Goal: Information Seeking & Learning: Stay updated

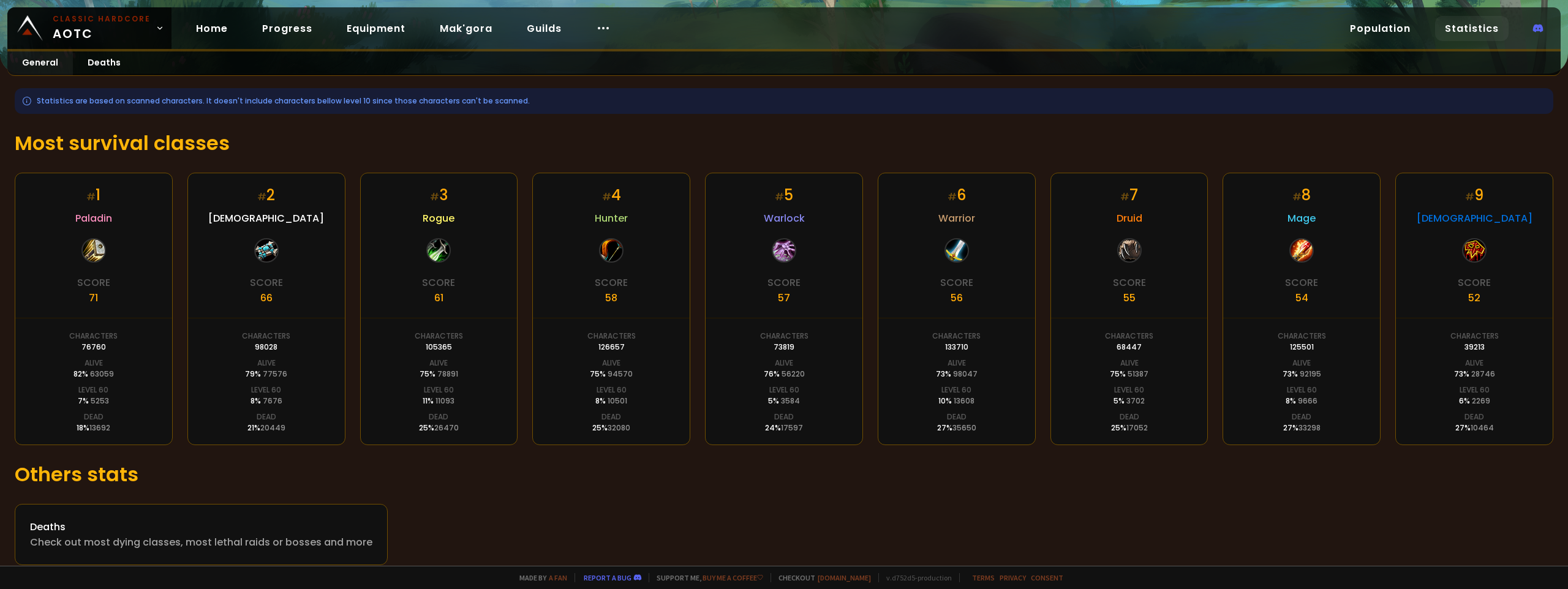
scroll to position [155, 0]
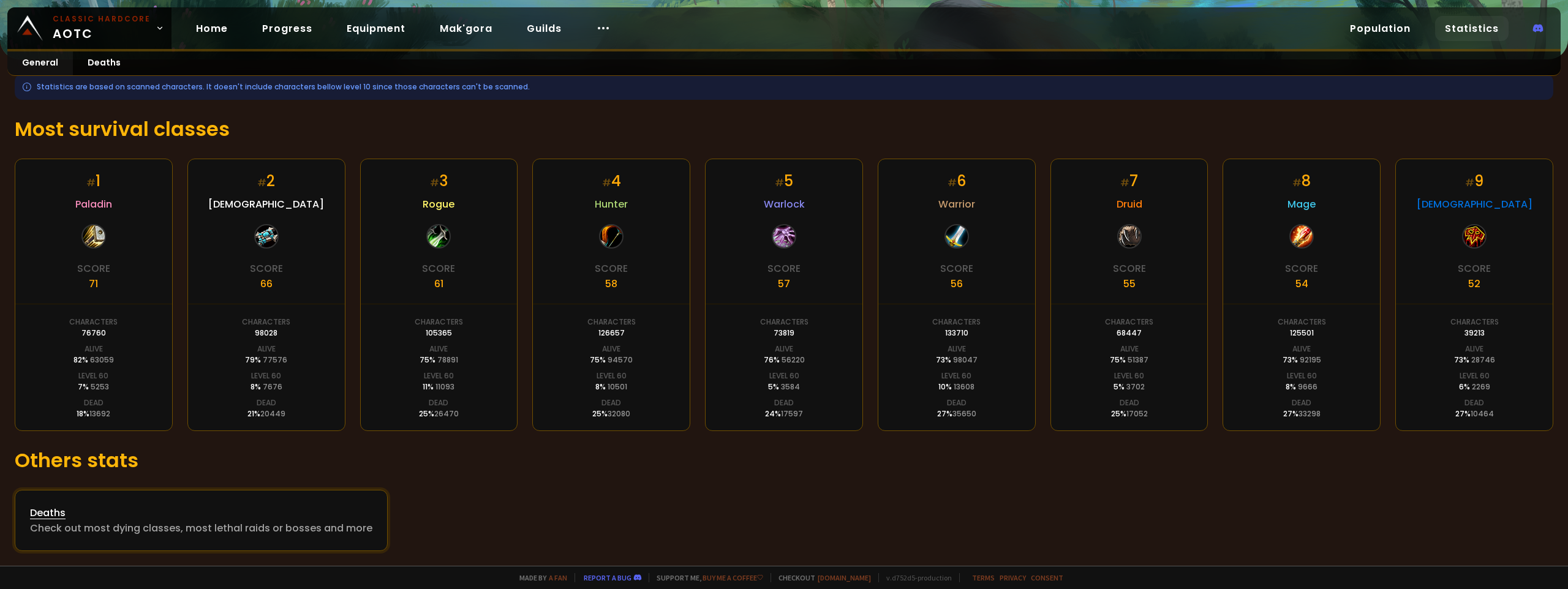
click at [44, 511] on div "Deaths" at bounding box center [201, 513] width 342 height 16
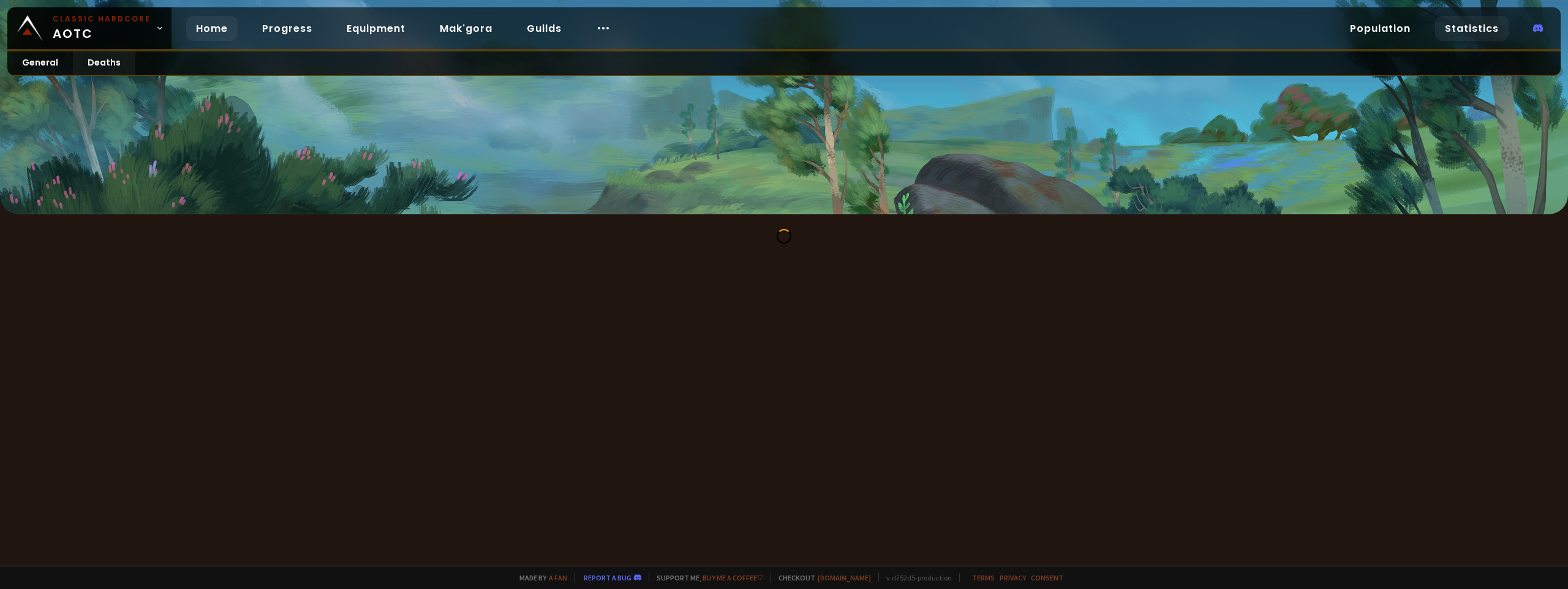
click at [197, 35] on link "Home" at bounding box center [211, 28] width 51 height 25
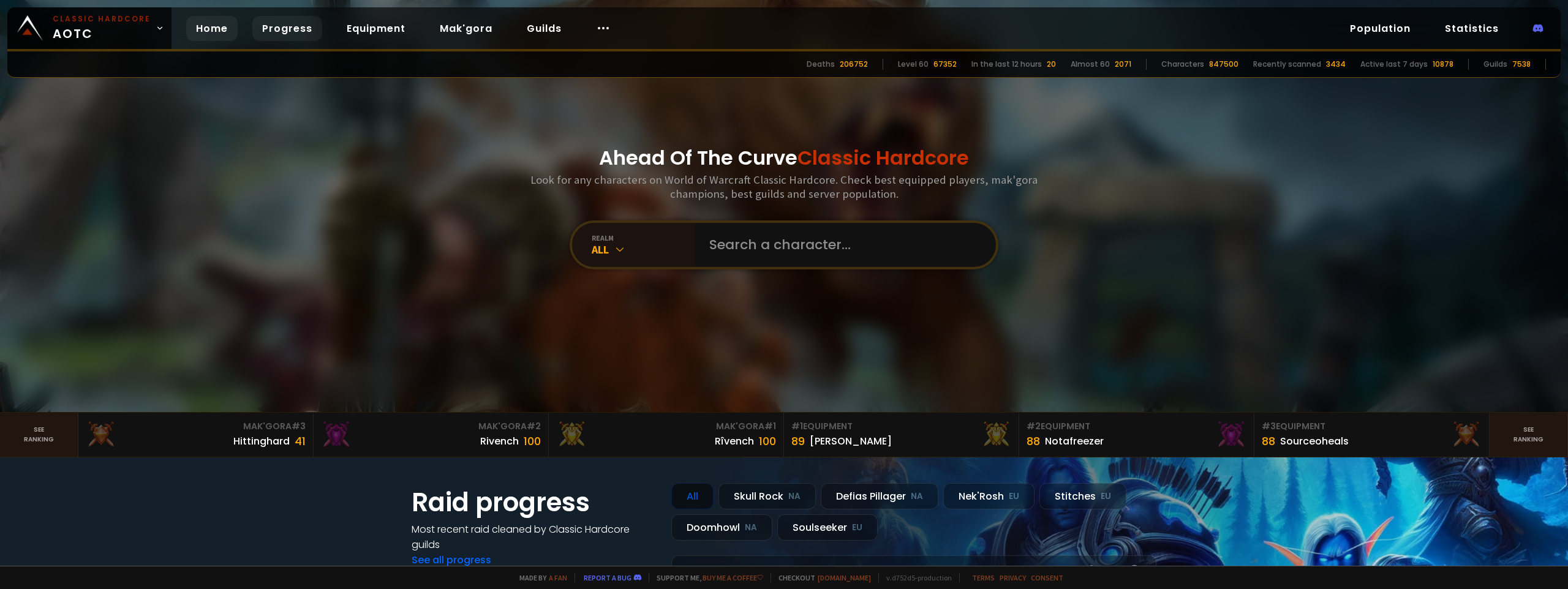
click at [262, 34] on link "Progress" at bounding box center [287, 28] width 70 height 25
